Goal: Find specific page/section: Find specific page/section

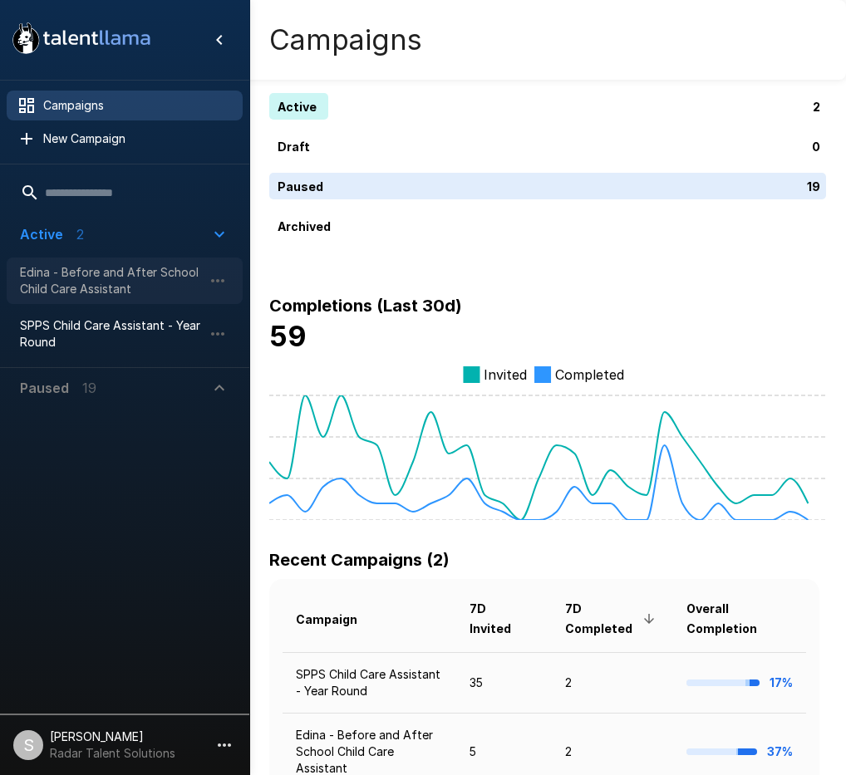
click at [54, 278] on span "Edina - Before and After School Child Care Assistant" at bounding box center [111, 280] width 183 height 33
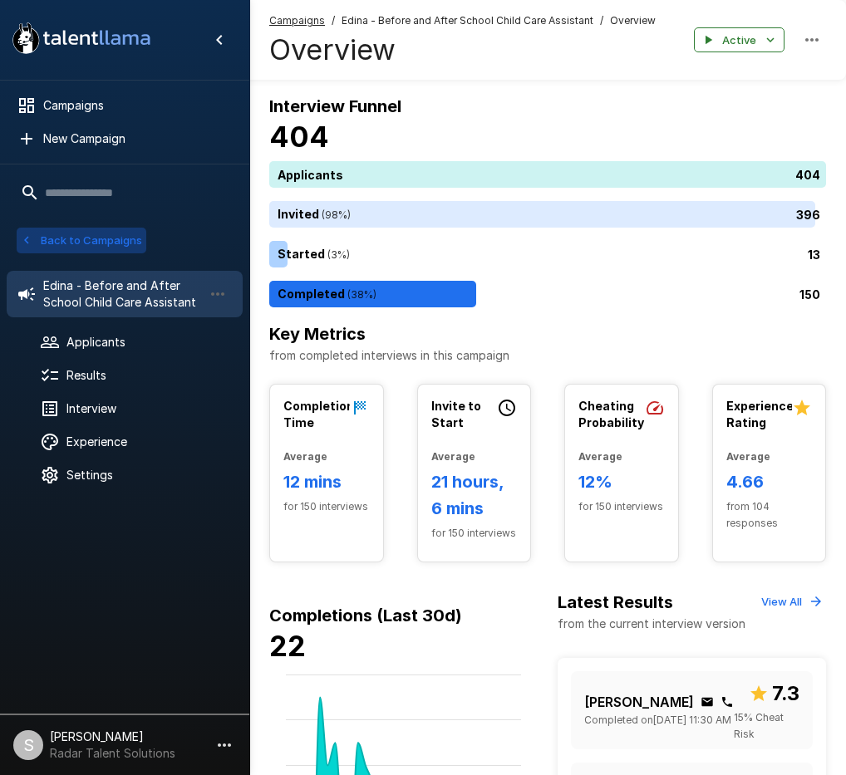
click at [85, 241] on button "Back to Campaigns" at bounding box center [82, 241] width 130 height 26
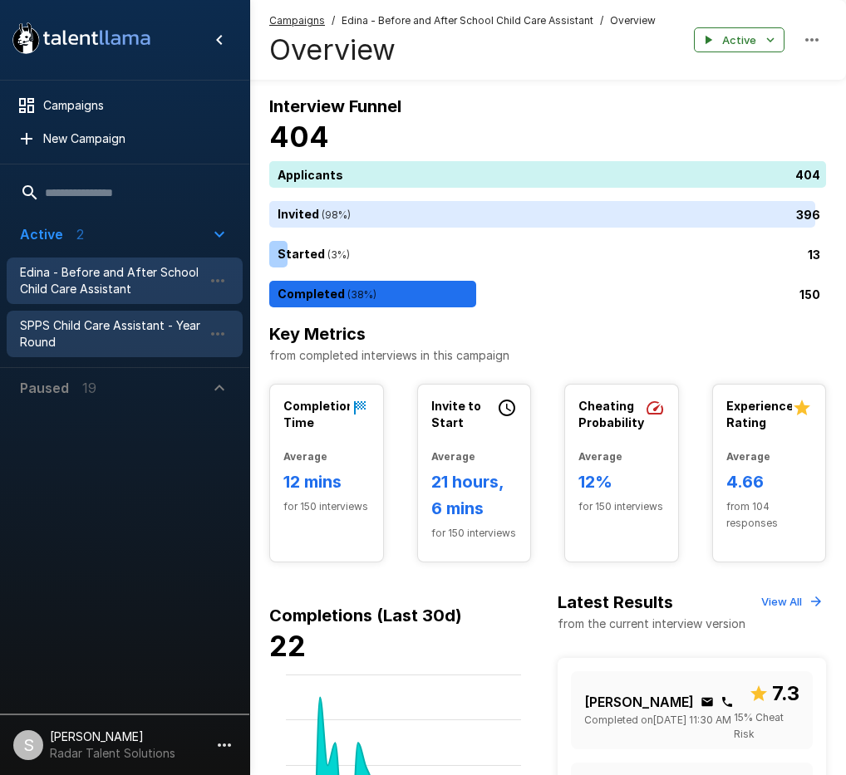
click at [44, 331] on span "SPPS Child Care Assistant - Year Round" at bounding box center [111, 333] width 183 height 33
